Goal: Task Accomplishment & Management: Manage account settings

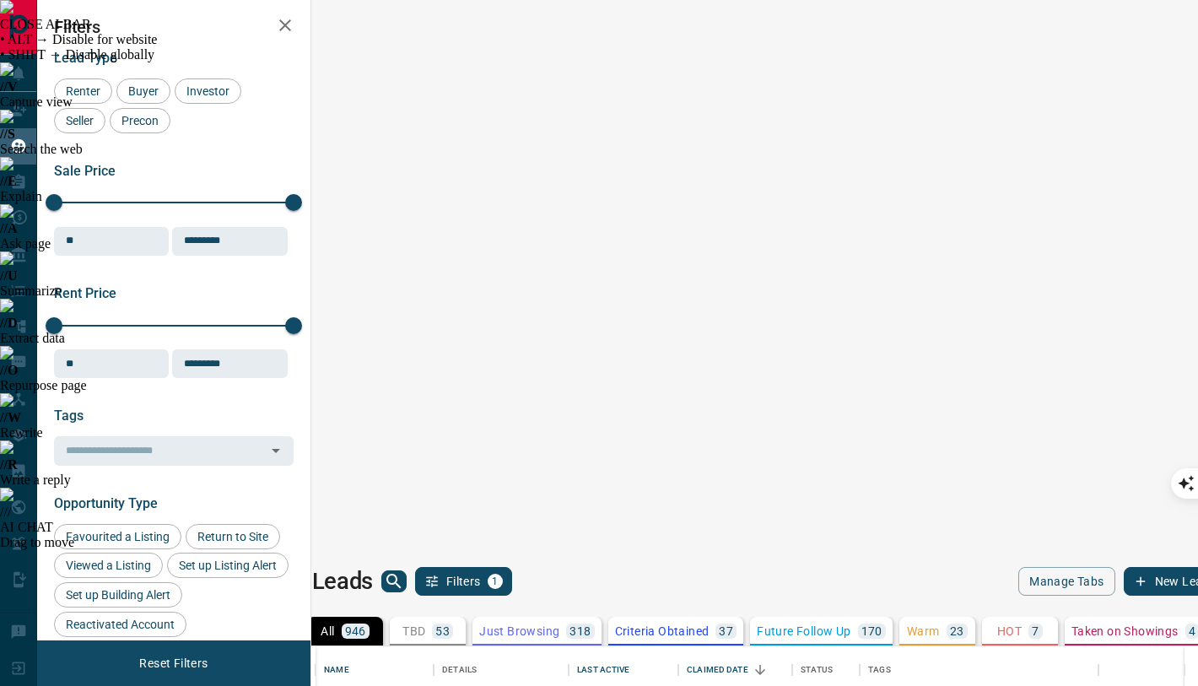
scroll to position [535, 879]
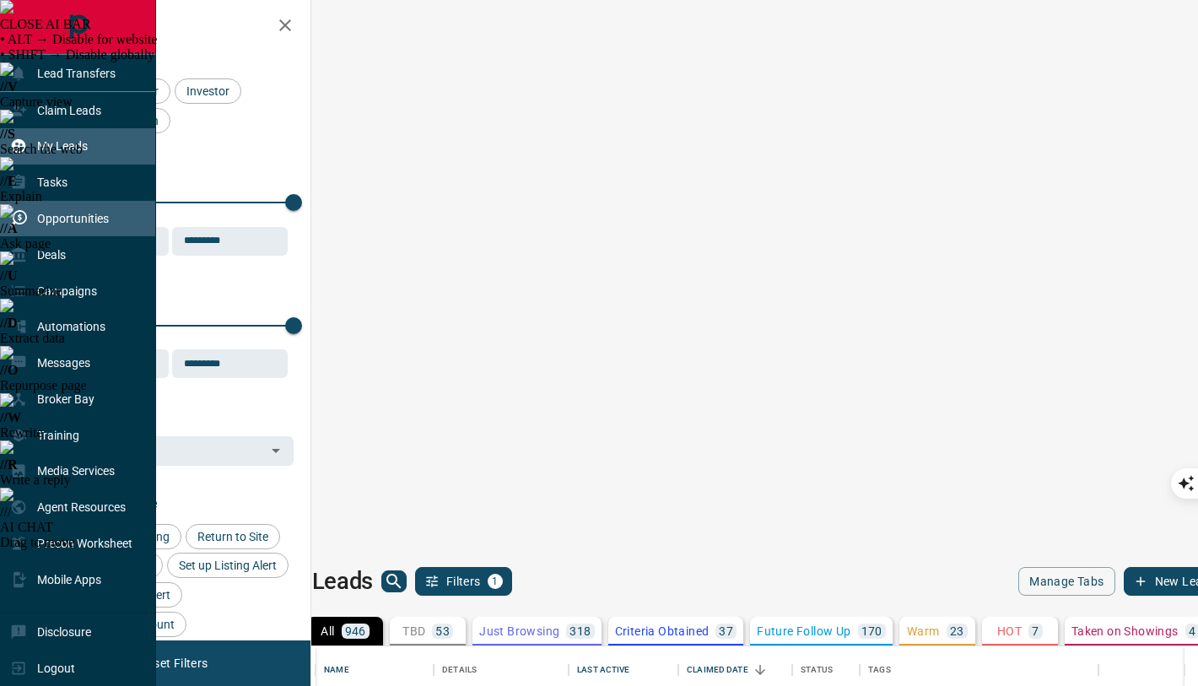
click at [58, 225] on p "Opportunities" at bounding box center [73, 219] width 72 height 14
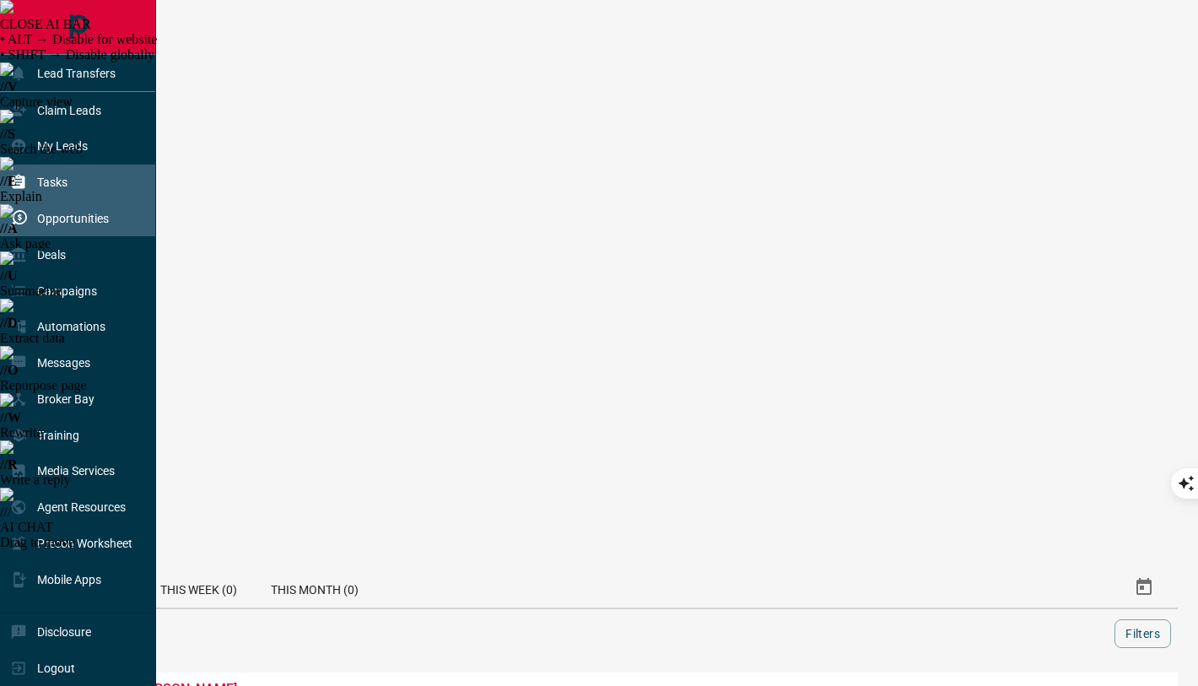
click at [69, 187] on div "Tasks" at bounding box center [78, 183] width 156 height 36
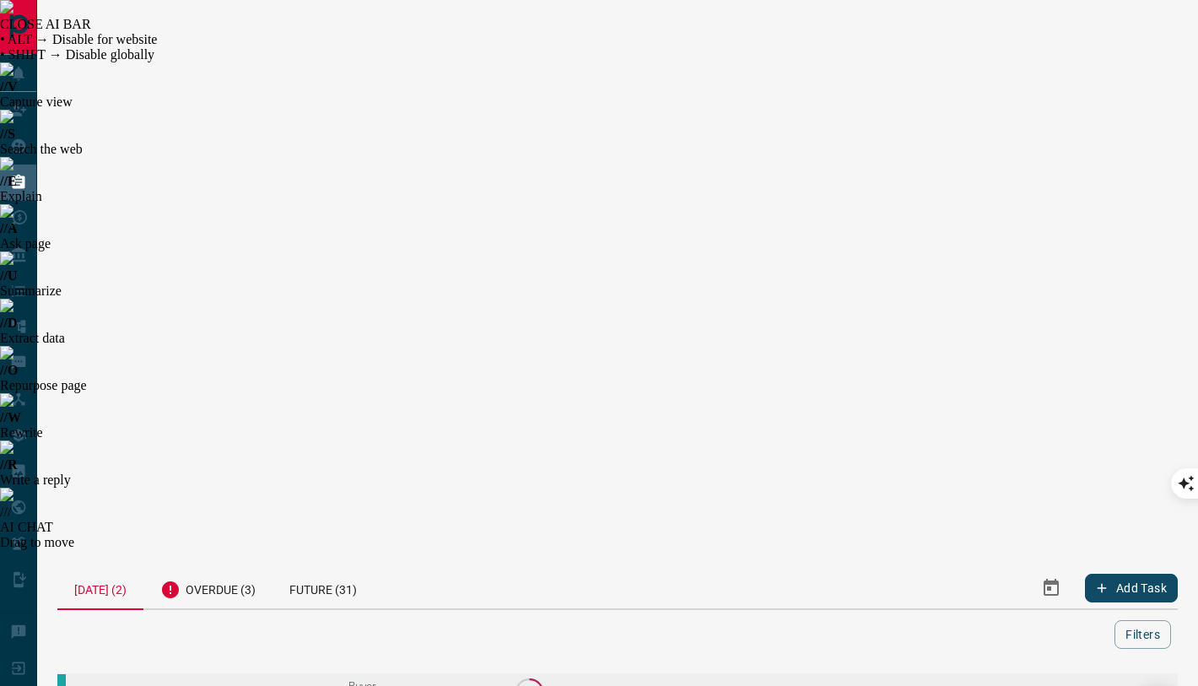
click at [133, 685] on span "Viewing Request" at bounding box center [203, 691] width 241 height 11
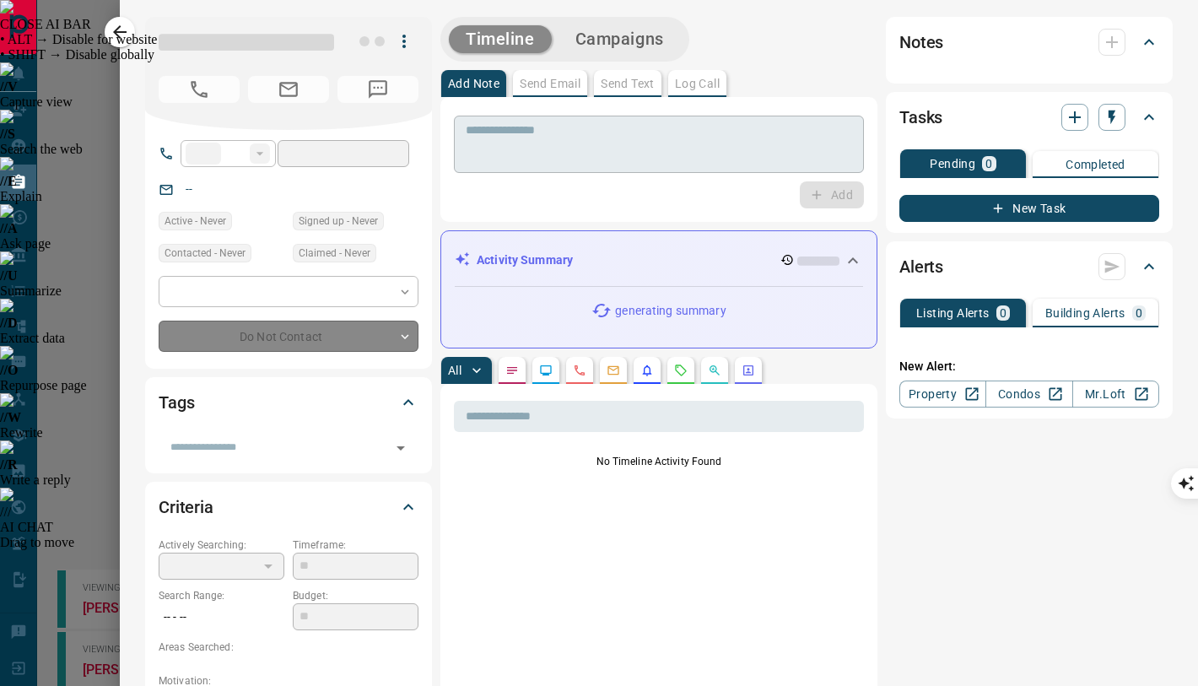
type input "**"
type input "**********"
type input "*"
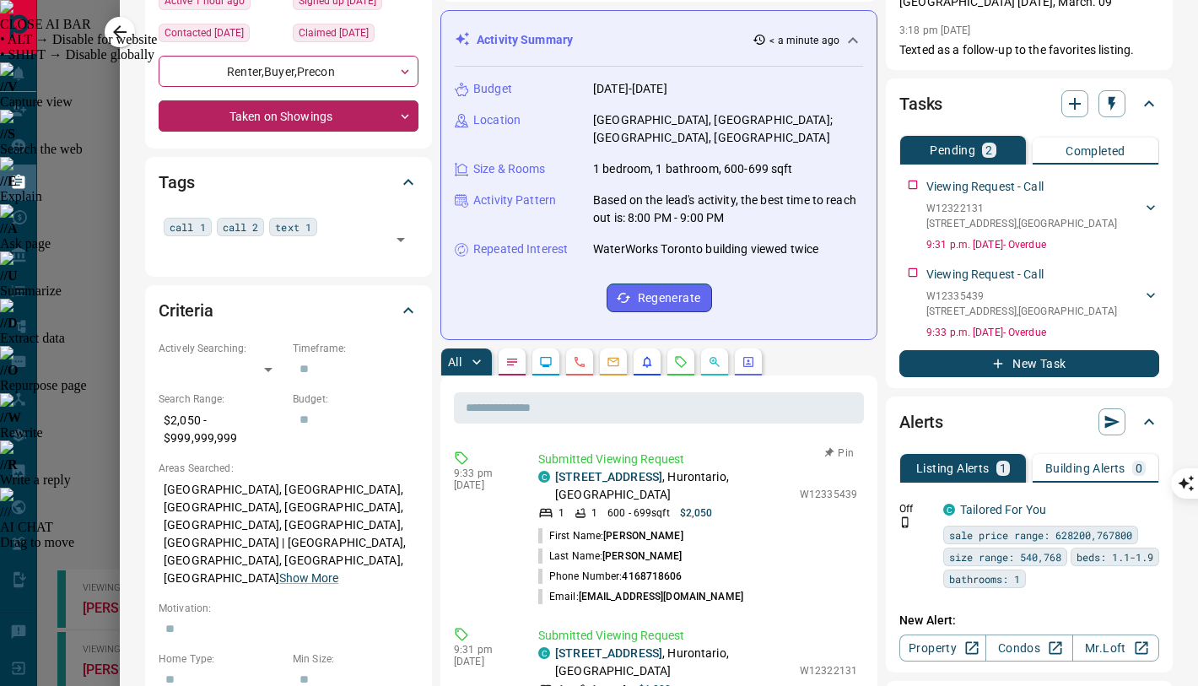
scroll to position [209, 0]
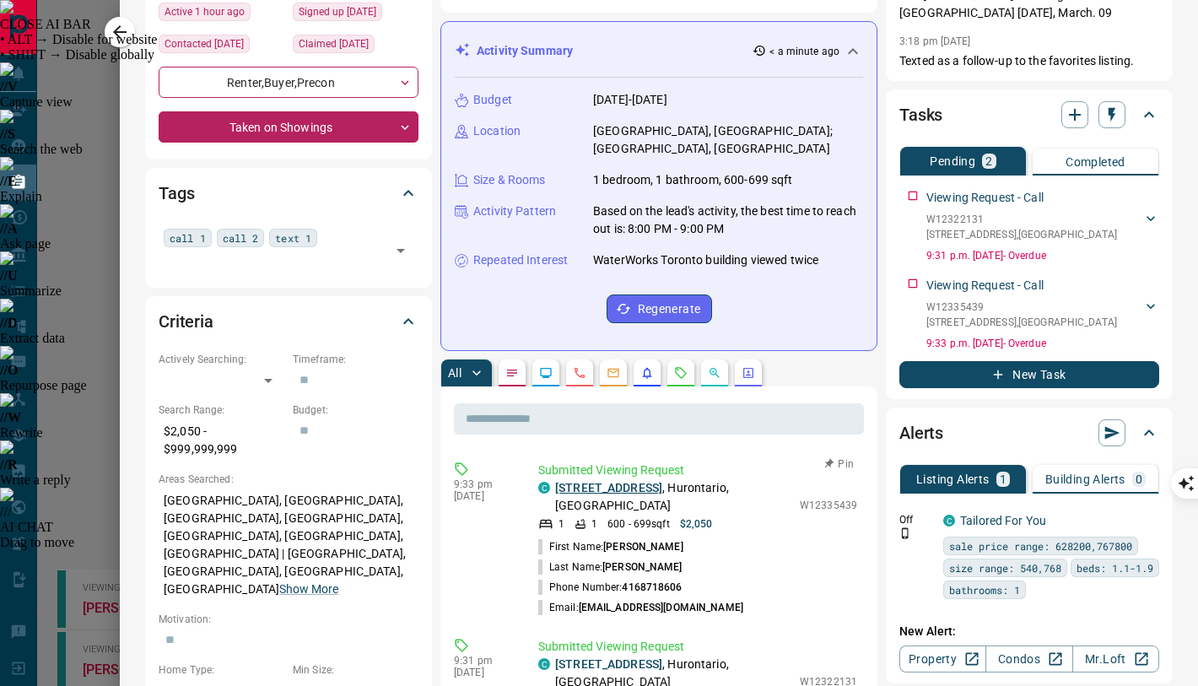
click at [663, 481] on link "[STREET_ADDRESS]" at bounding box center [608, 488] width 107 height 14
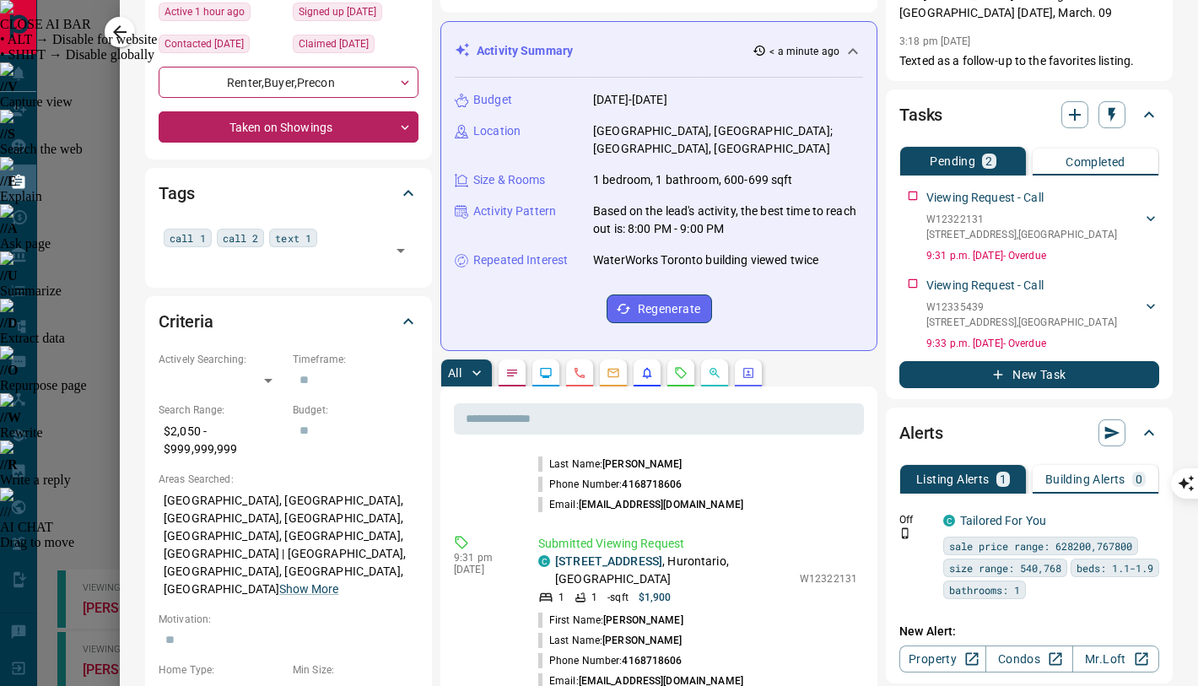
scroll to position [104, 0]
click at [640, 554] on link "[STREET_ADDRESS]" at bounding box center [608, 561] width 107 height 14
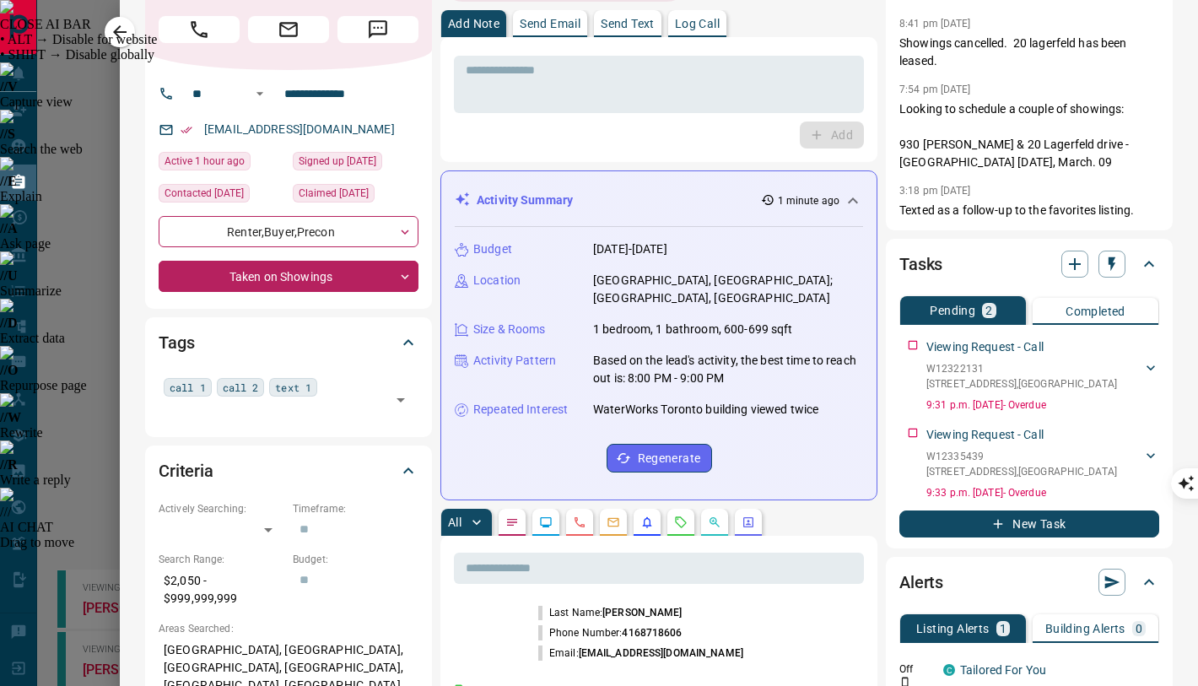
scroll to position [0, 0]
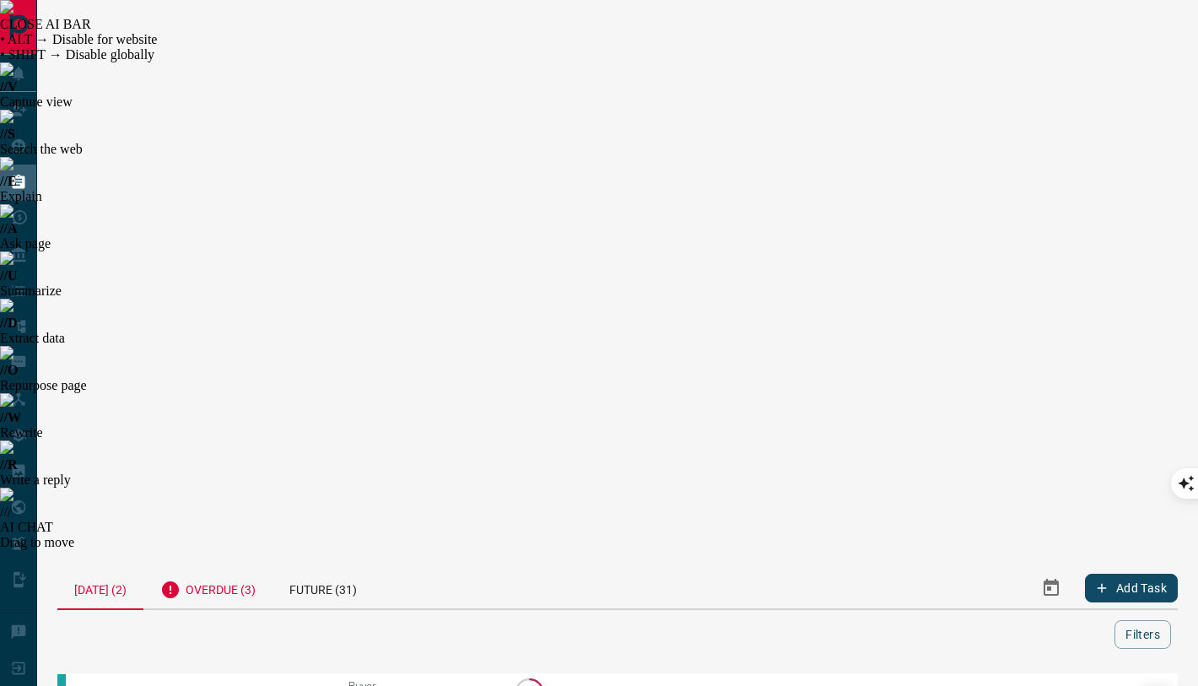
click at [208, 567] on div "Overdue (3)" at bounding box center [207, 587] width 129 height 41
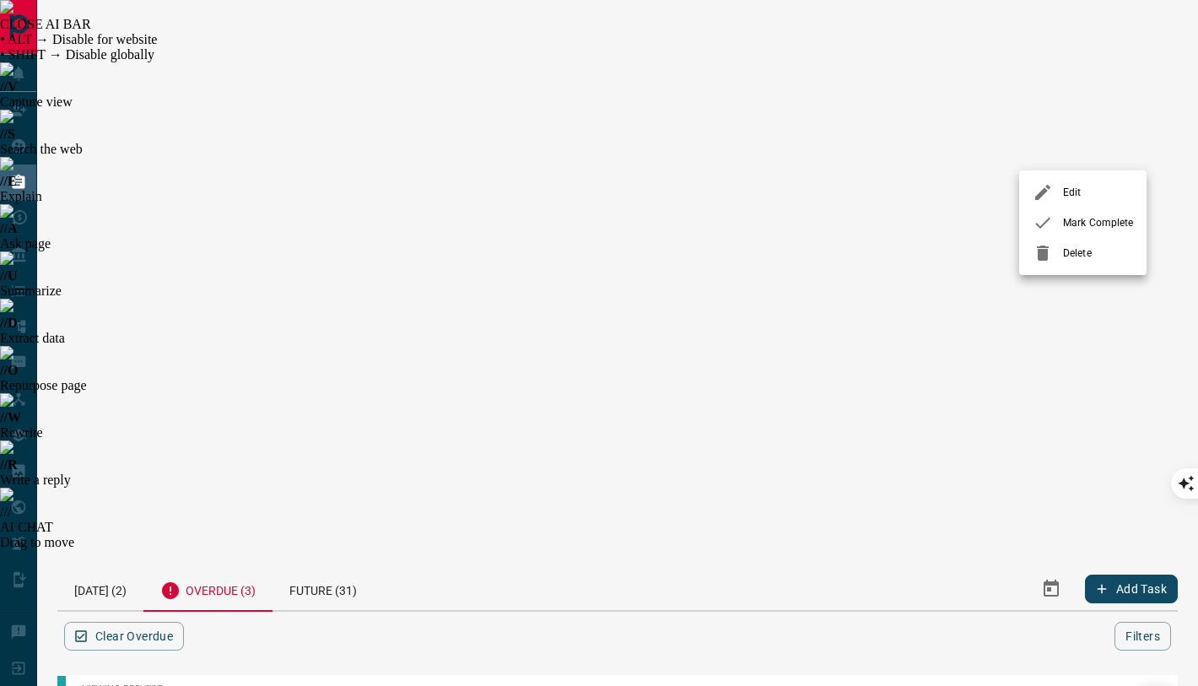
click at [1059, 223] on div at bounding box center [1048, 223] width 30 height 20
click at [1063, 271] on span "Mark Complete" at bounding box center [1098, 275] width 70 height 15
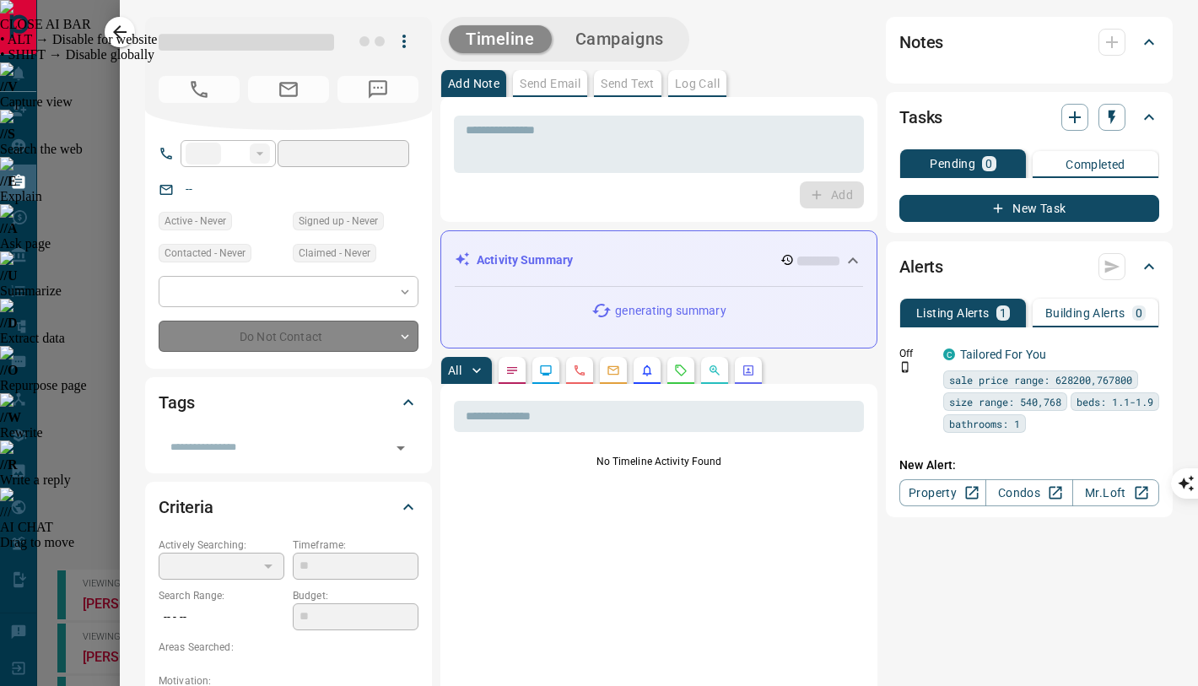
type input "**"
type input "**********"
type input "*"
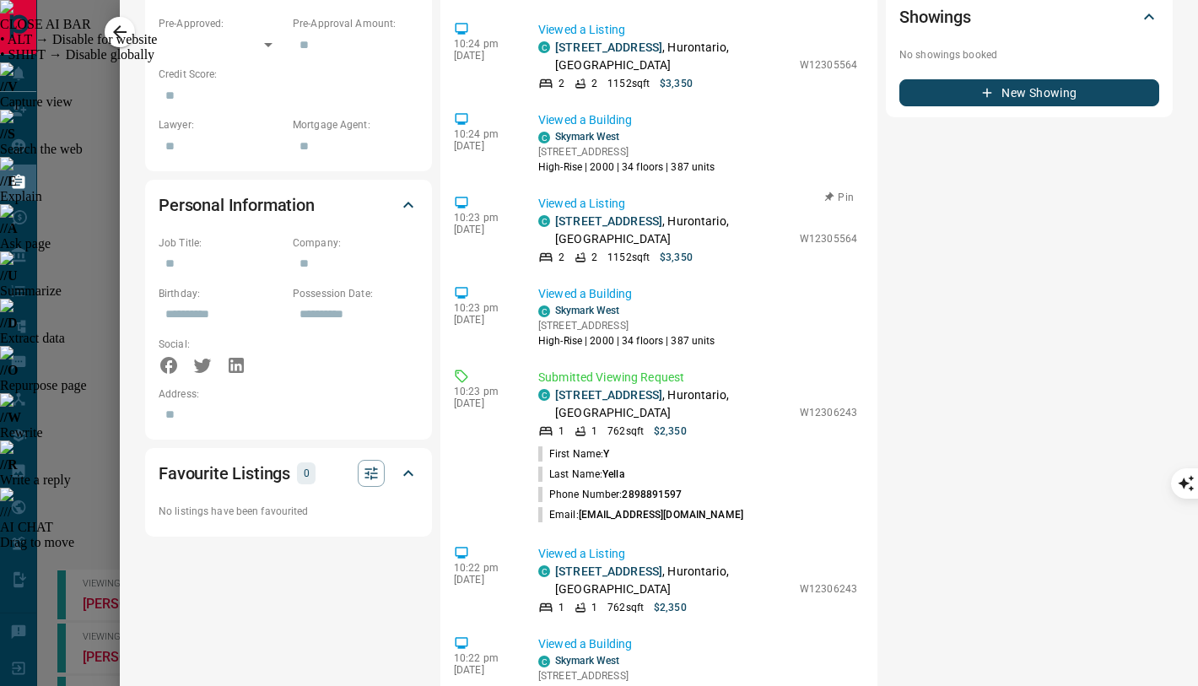
scroll to position [1872, 0]
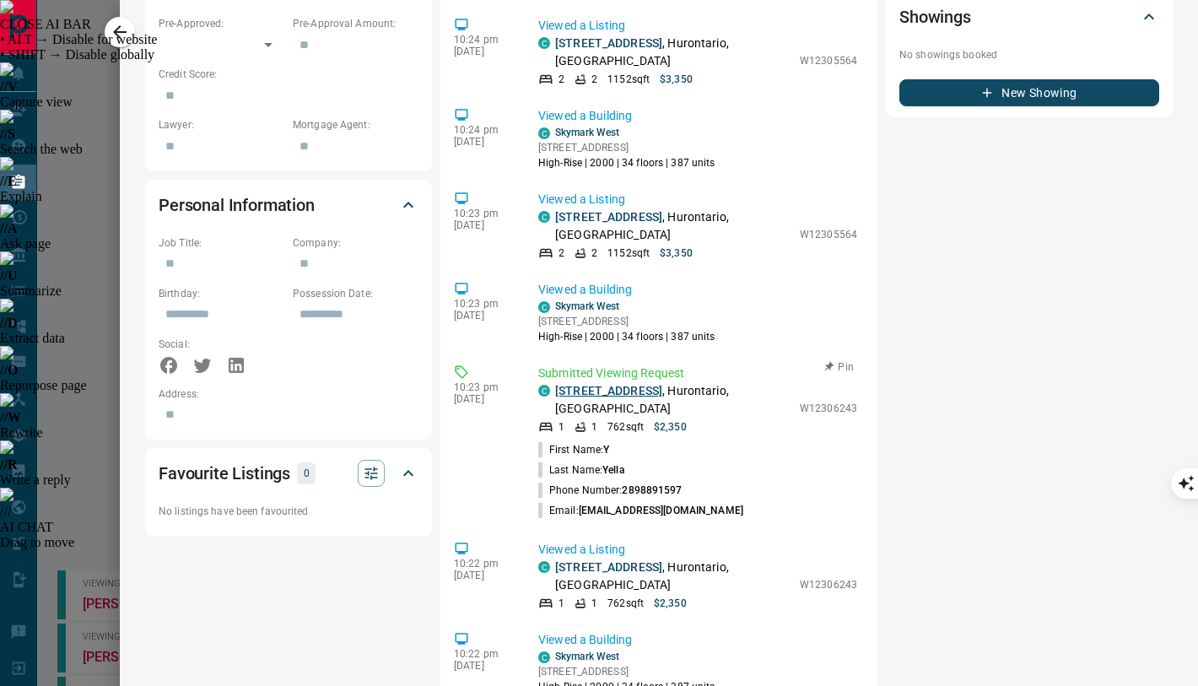
click at [633, 387] on link "[STREET_ADDRESS]" at bounding box center [608, 391] width 107 height 14
click at [122, 33] on icon "button" at bounding box center [120, 32] width 20 height 20
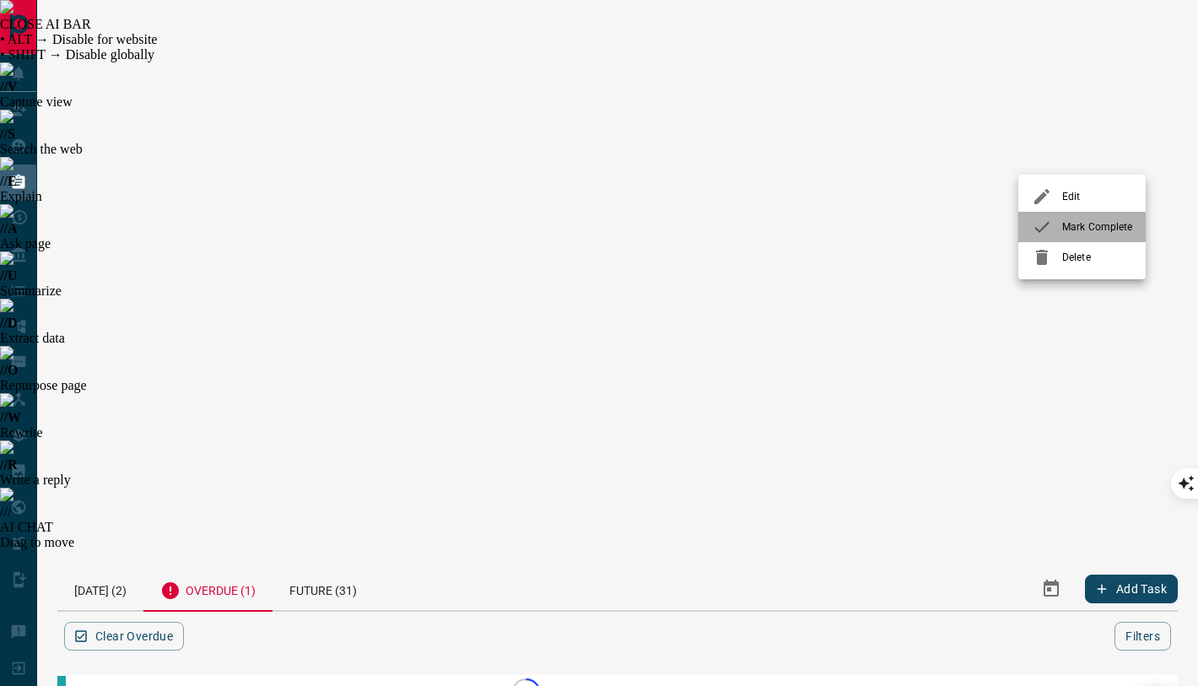
click at [1063, 229] on span "Mark Complete" at bounding box center [1098, 226] width 70 height 15
click at [517, 567] on div "[DATE] (2) Overdue (1) Future (31) Add Task Clear Overdue Filters Scroll to Top…" at bounding box center [617, 684] width 1121 height 234
click at [318, 567] on div "Future (31)" at bounding box center [323, 588] width 101 height 43
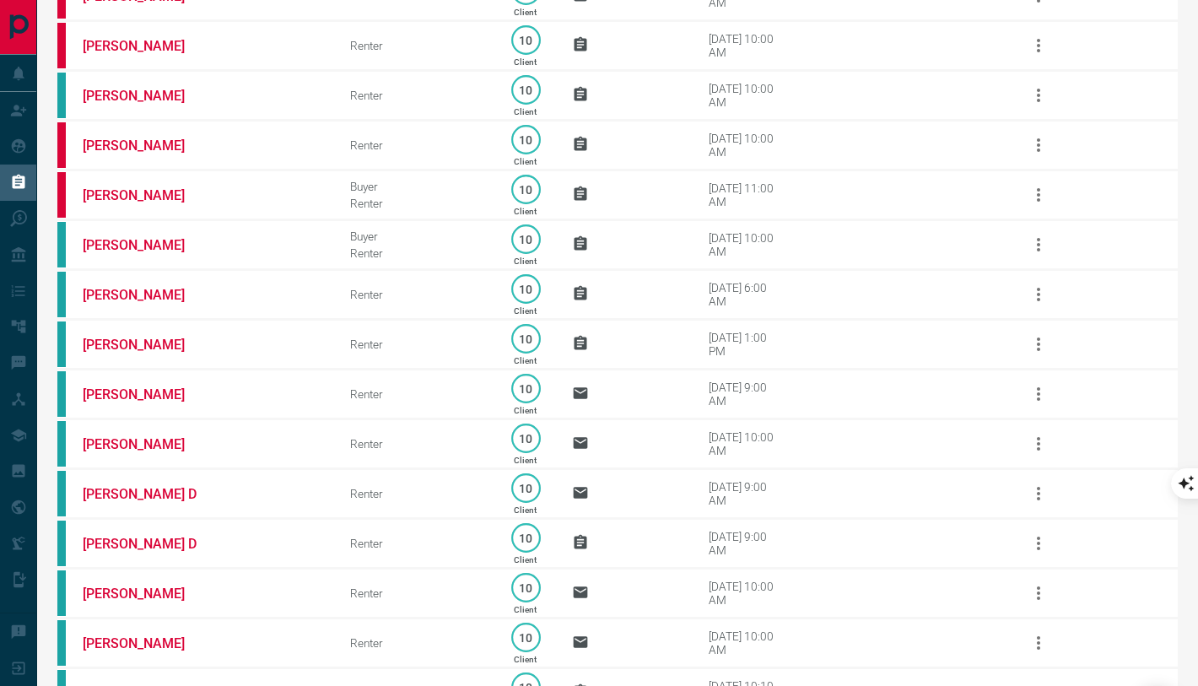
scroll to position [1113, 0]
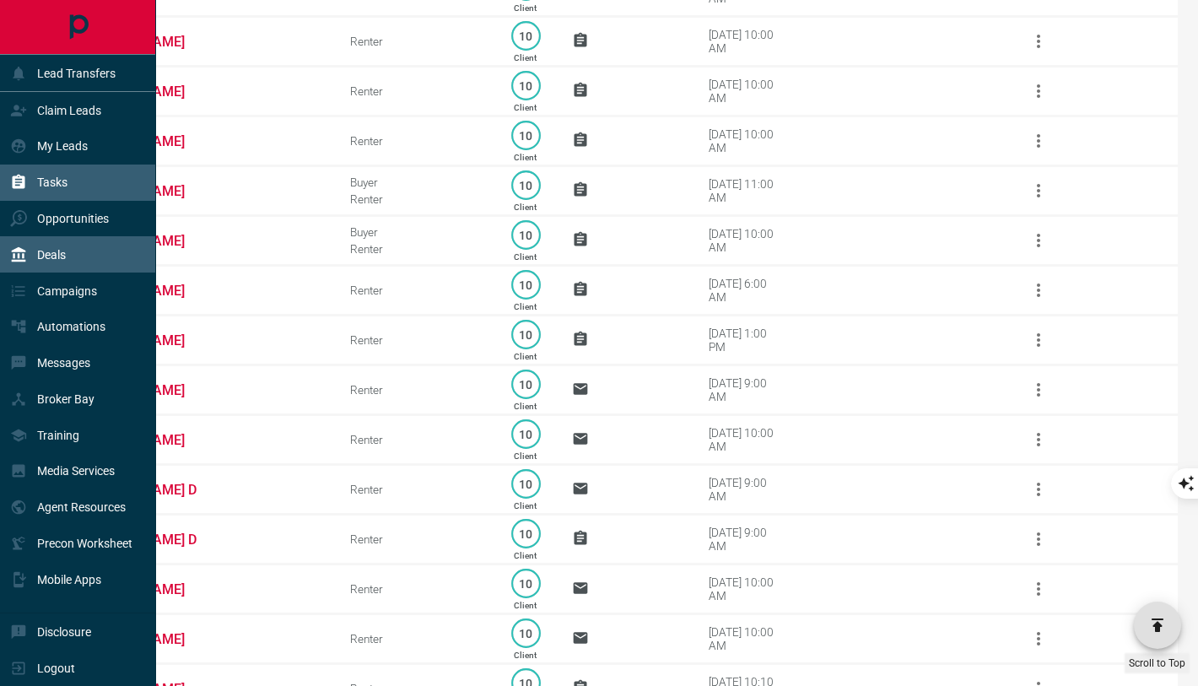
click at [51, 266] on div "Deals" at bounding box center [38, 255] width 56 height 28
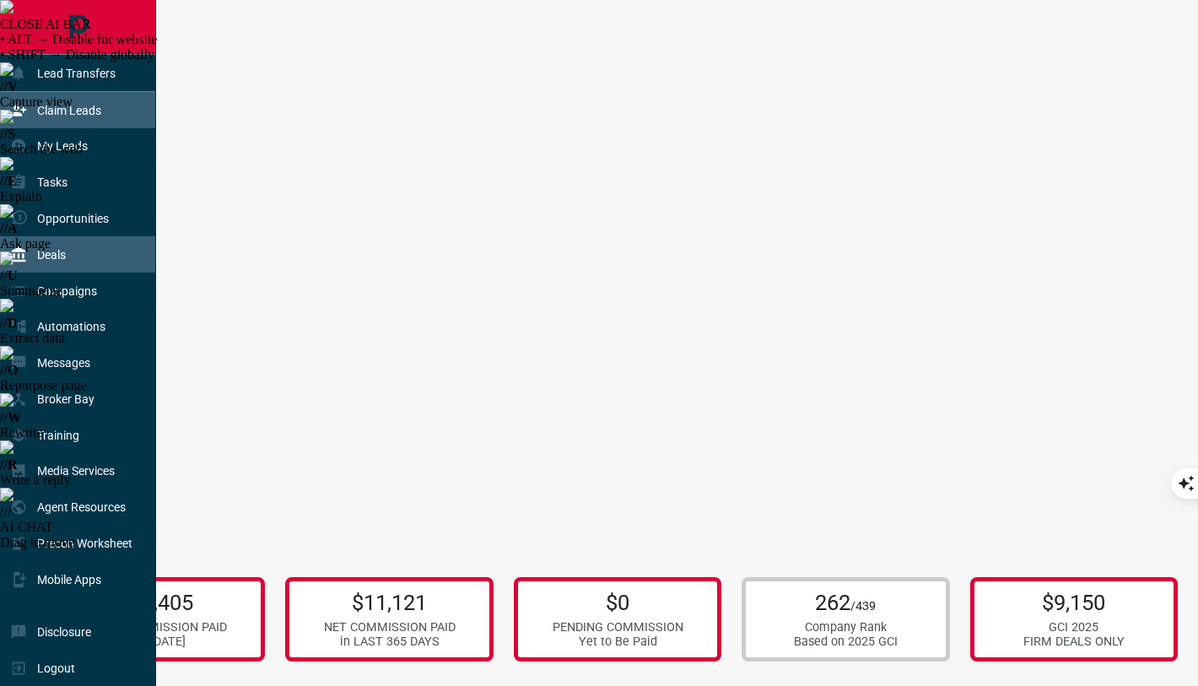
click at [39, 117] on div "Claim Leads" at bounding box center [55, 110] width 91 height 28
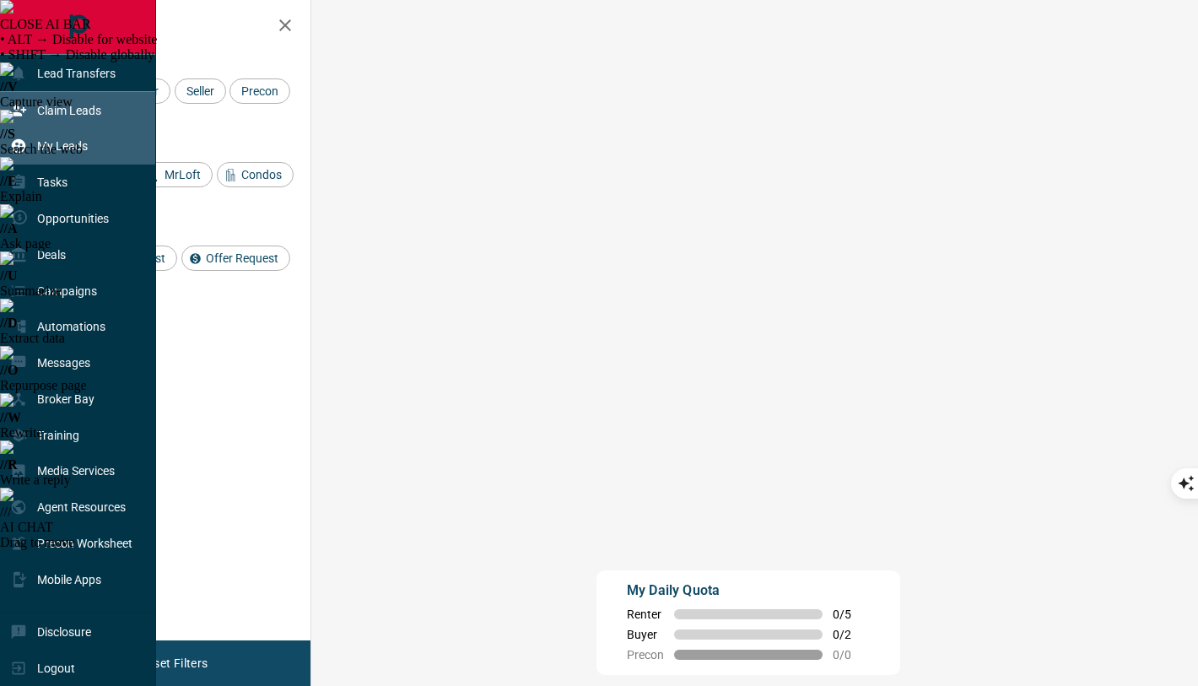
scroll to position [522, 851]
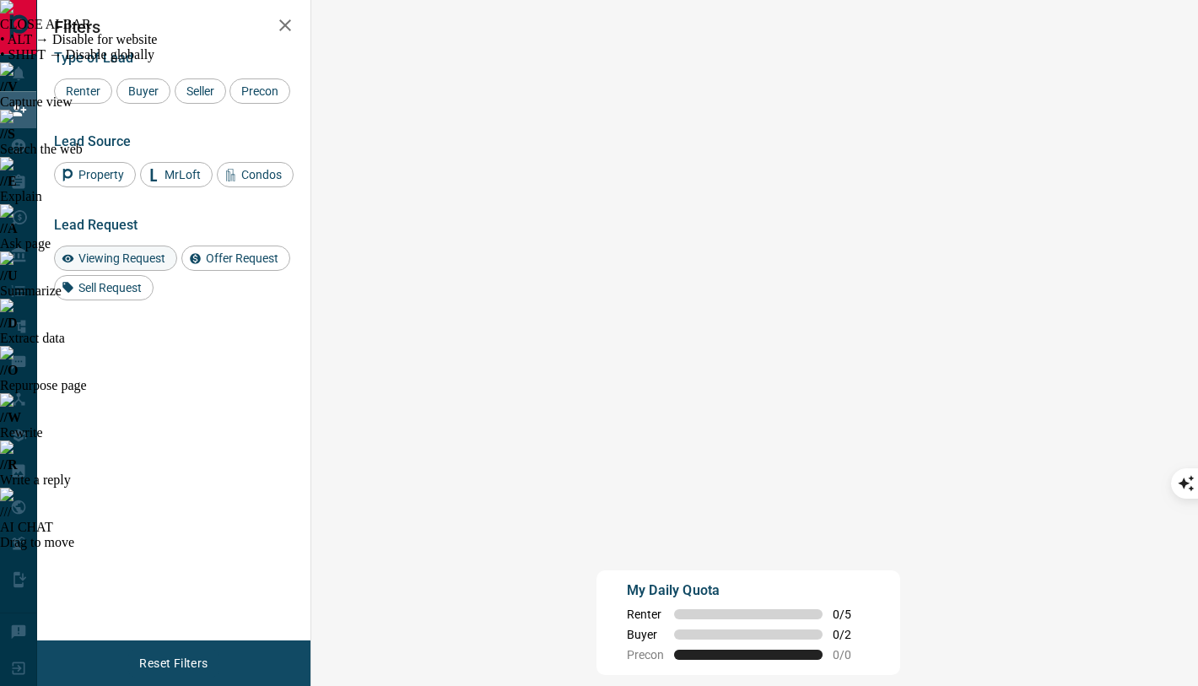
click at [136, 257] on span "Viewing Request" at bounding box center [122, 259] width 99 height 14
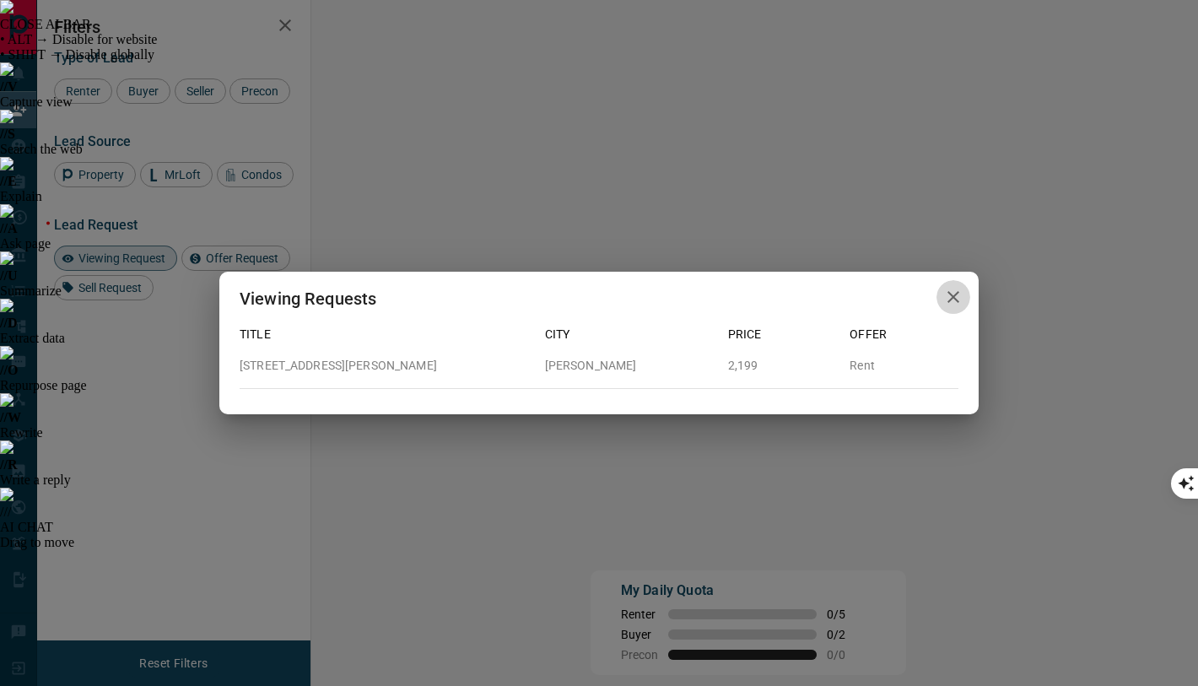
click at [952, 300] on icon "button" at bounding box center [954, 297] width 20 height 20
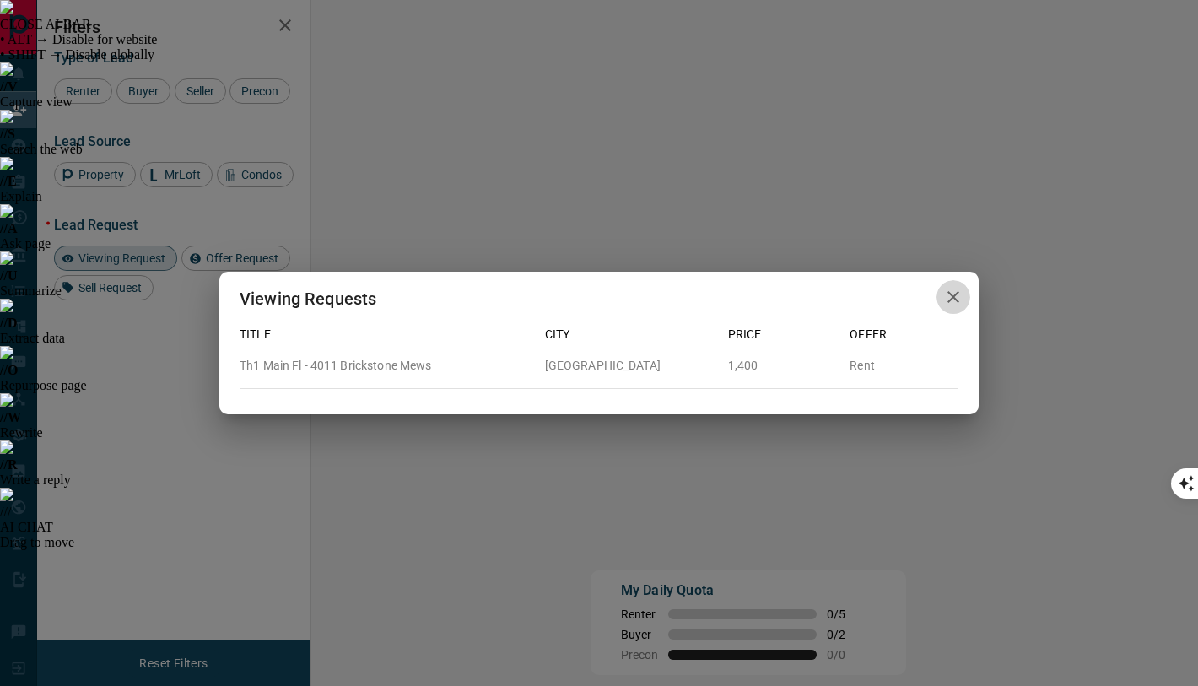
click at [947, 300] on icon "button" at bounding box center [954, 297] width 20 height 20
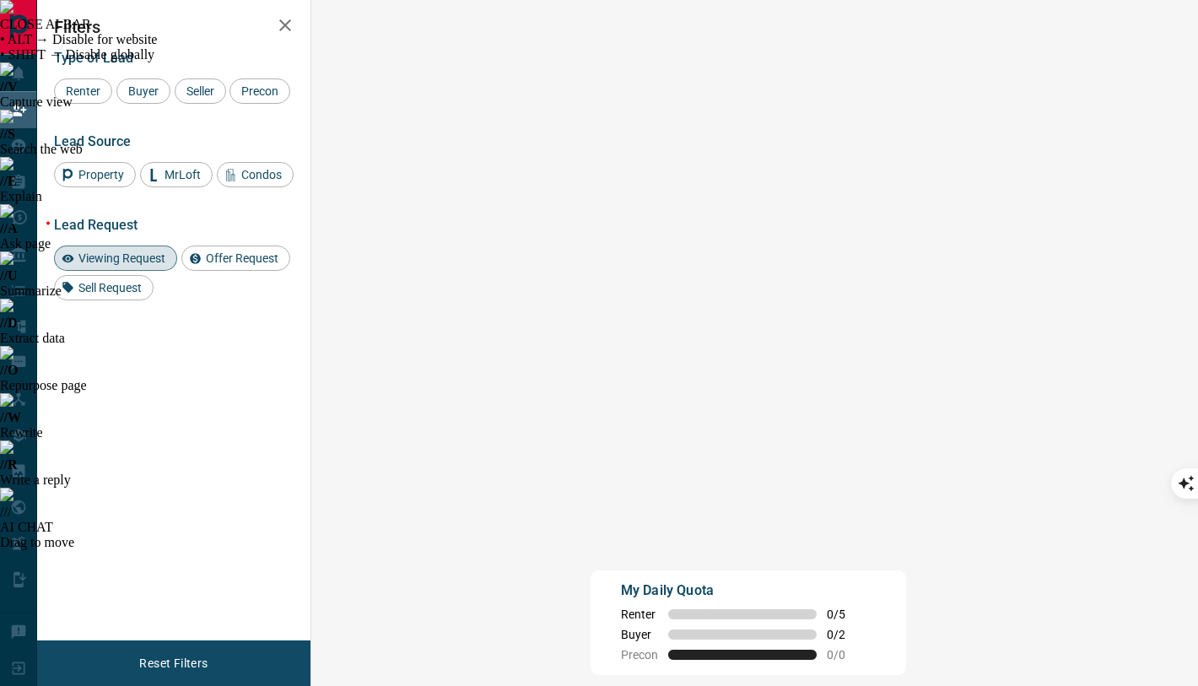
scroll to position [16, 0]
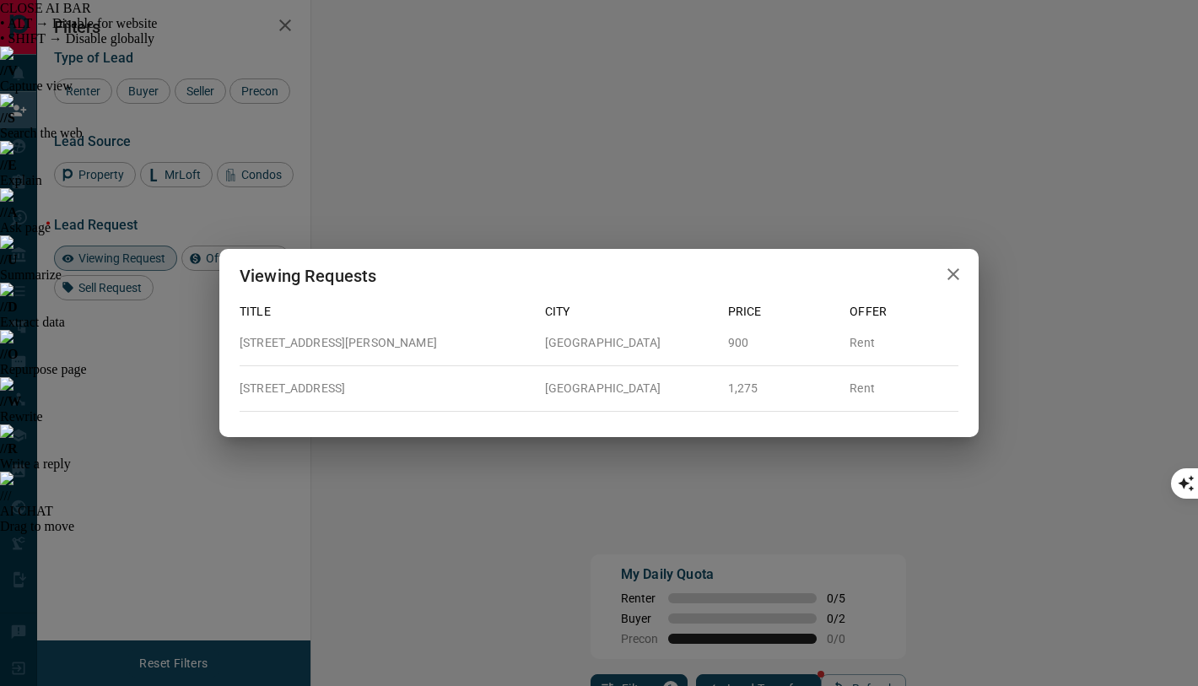
click at [944, 273] on icon "button" at bounding box center [954, 274] width 20 height 20
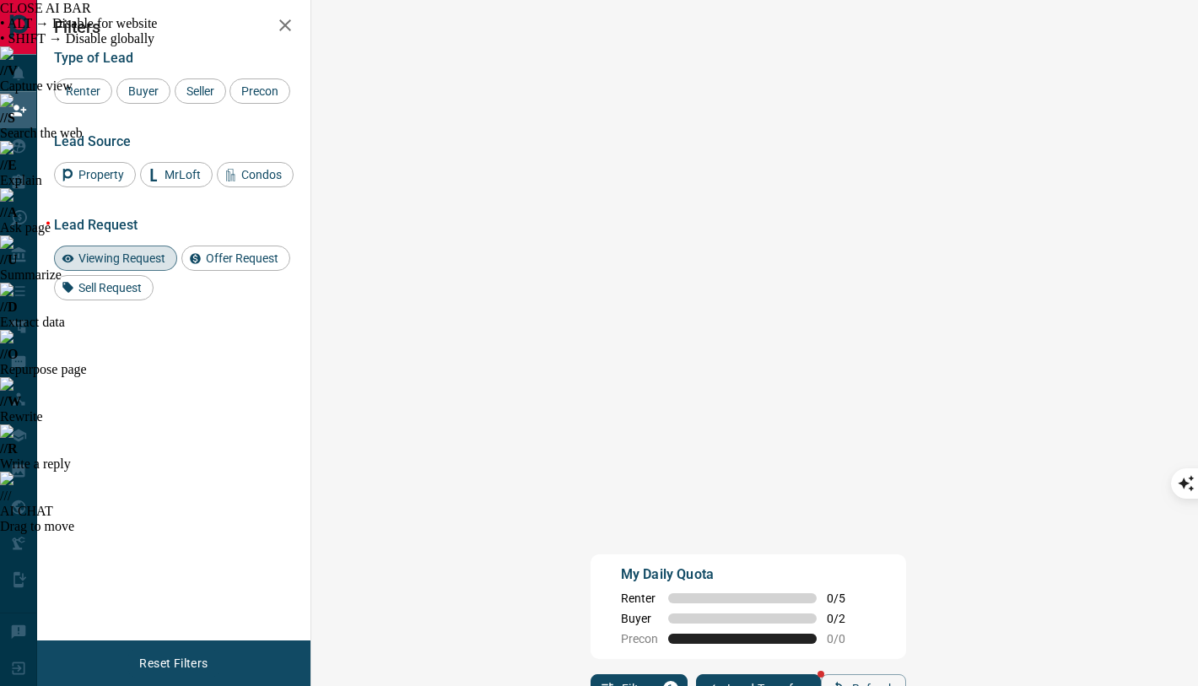
scroll to position [0, 0]
click at [135, 257] on span "Viewing Request" at bounding box center [122, 259] width 99 height 14
click at [149, 94] on span "Buyer" at bounding box center [143, 91] width 42 height 14
